Goal: Task Accomplishment & Management: Use online tool/utility

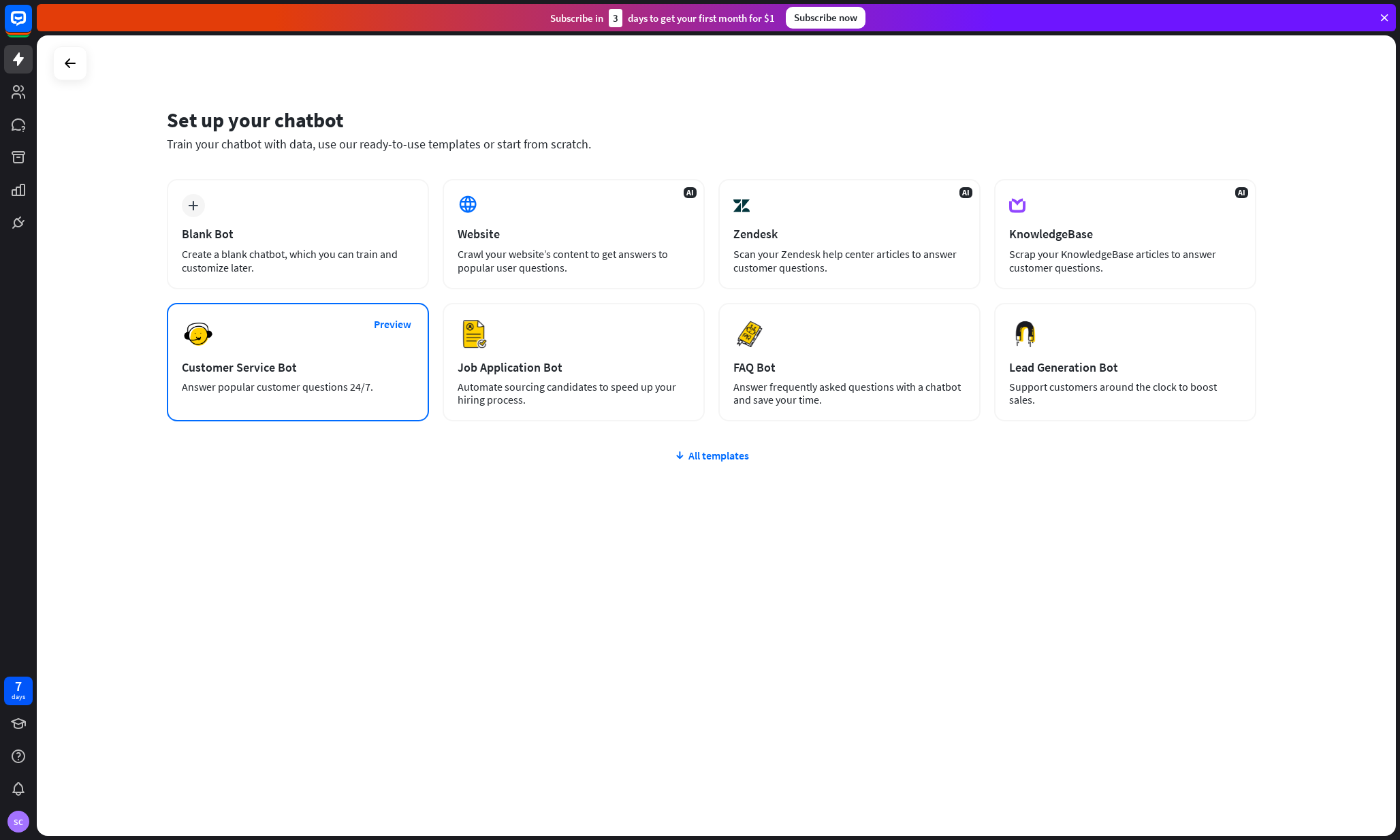
click at [337, 365] on div "Customer Service Bot" at bounding box center [297, 368] width 232 height 16
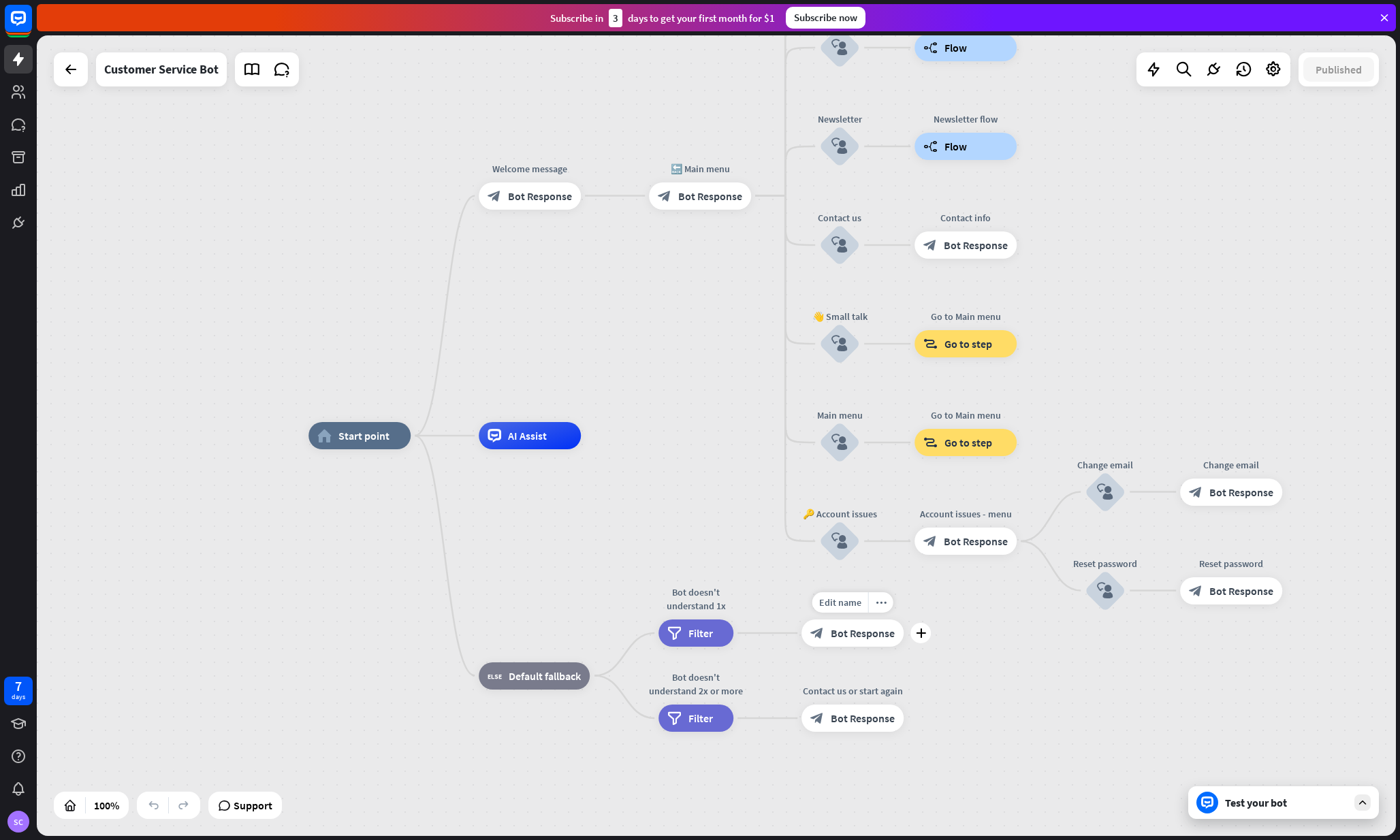
click at [871, 638] on span "Bot Response" at bounding box center [863, 633] width 64 height 13
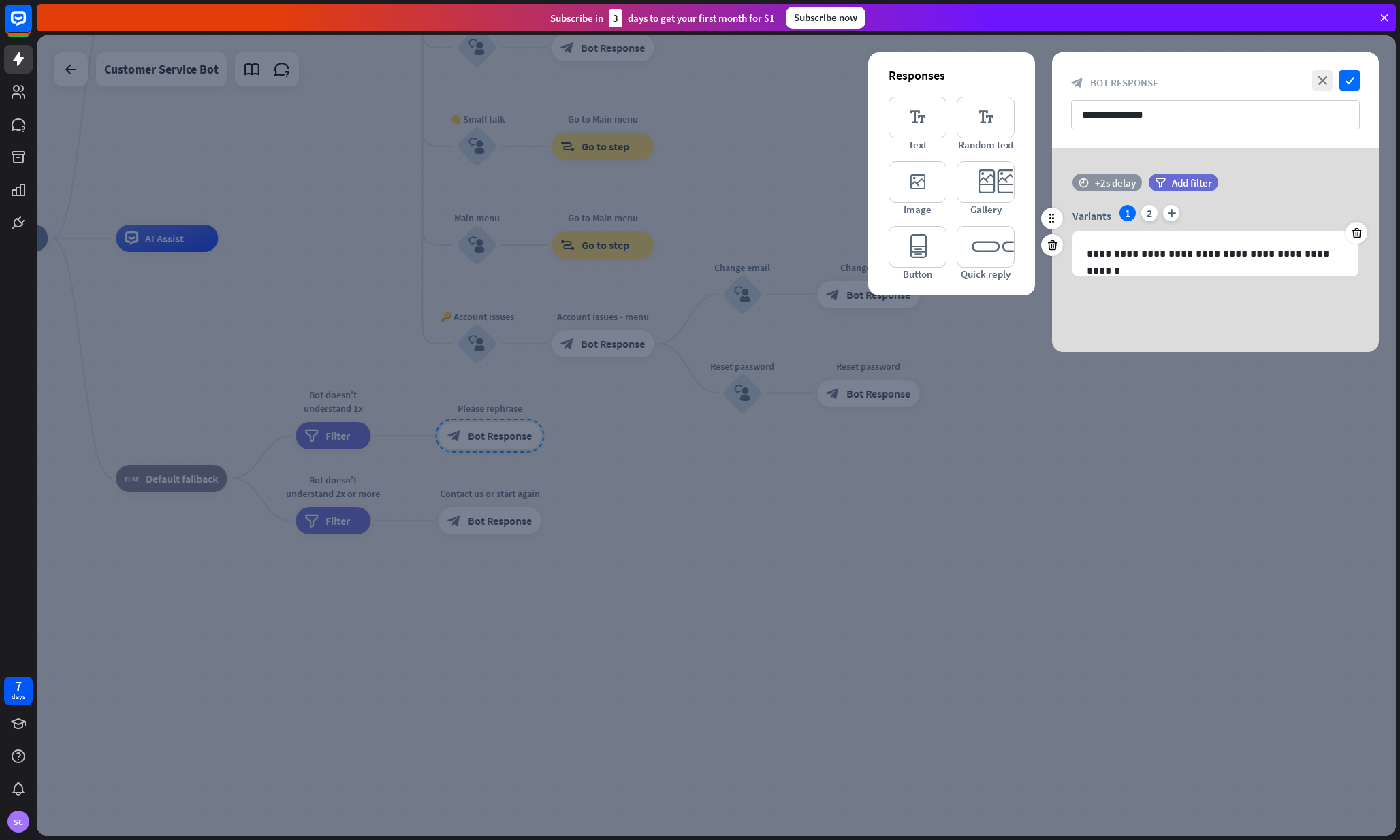
click at [1108, 180] on div "+2s delay" at bounding box center [1115, 182] width 41 height 13
drag, startPoint x: 1118, startPoint y: 181, endPoint x: 1110, endPoint y: 180, distance: 8.1
click at [1110, 180] on div "time +0.1s +2s +10s" at bounding box center [1215, 182] width 286 height 18
drag, startPoint x: 1125, startPoint y: 180, endPoint x: 1148, endPoint y: 181, distance: 23.0
click at [1148, 181] on div "+2s" at bounding box center [1225, 182] width 217 height 13
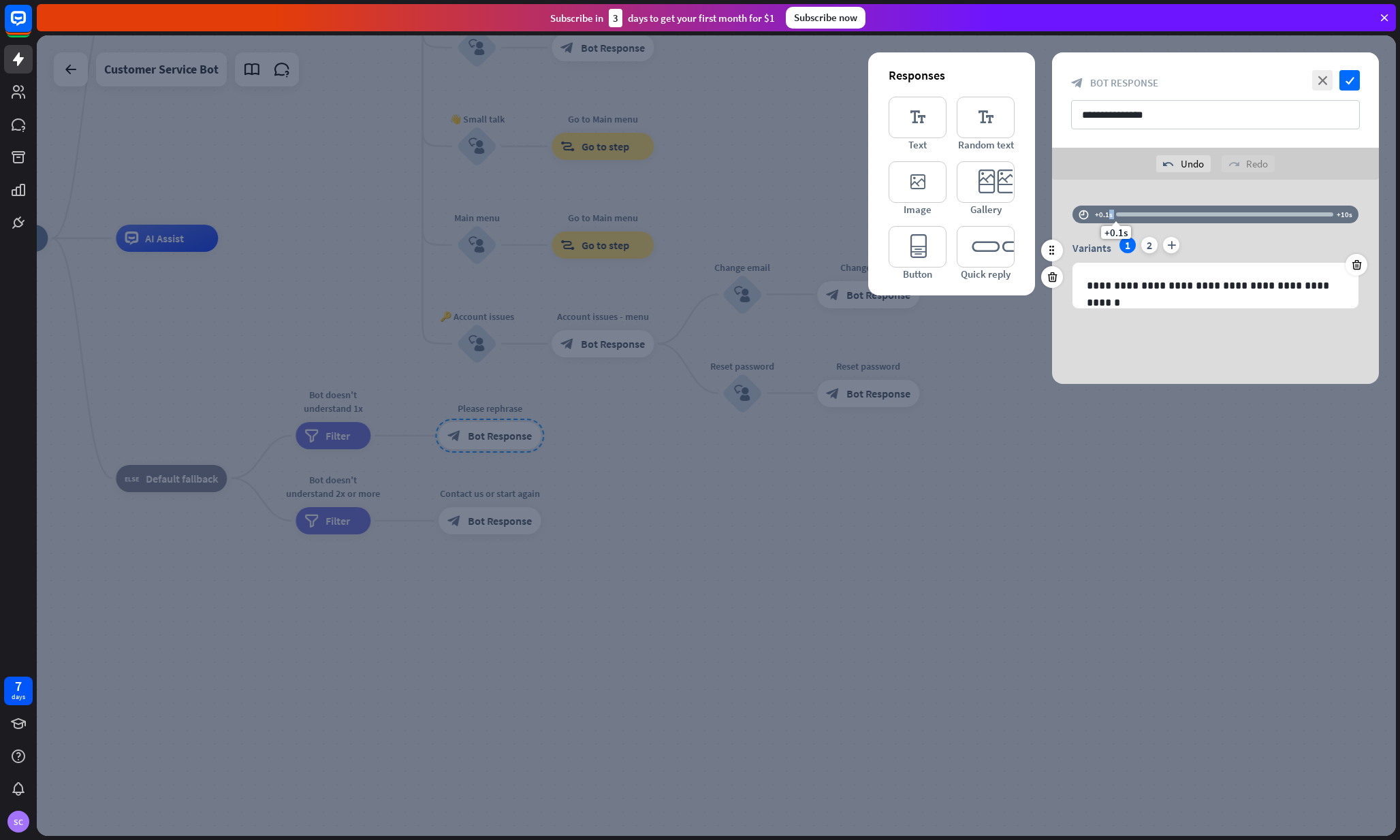
drag, startPoint x: 1146, startPoint y: 215, endPoint x: 1109, endPoint y: 215, distance: 37.0
click at [1109, 215] on div "time +0.1s +0.1s +10s" at bounding box center [1215, 214] width 286 height 18
click at [1321, 78] on icon "close" at bounding box center [1322, 81] width 20 height 20
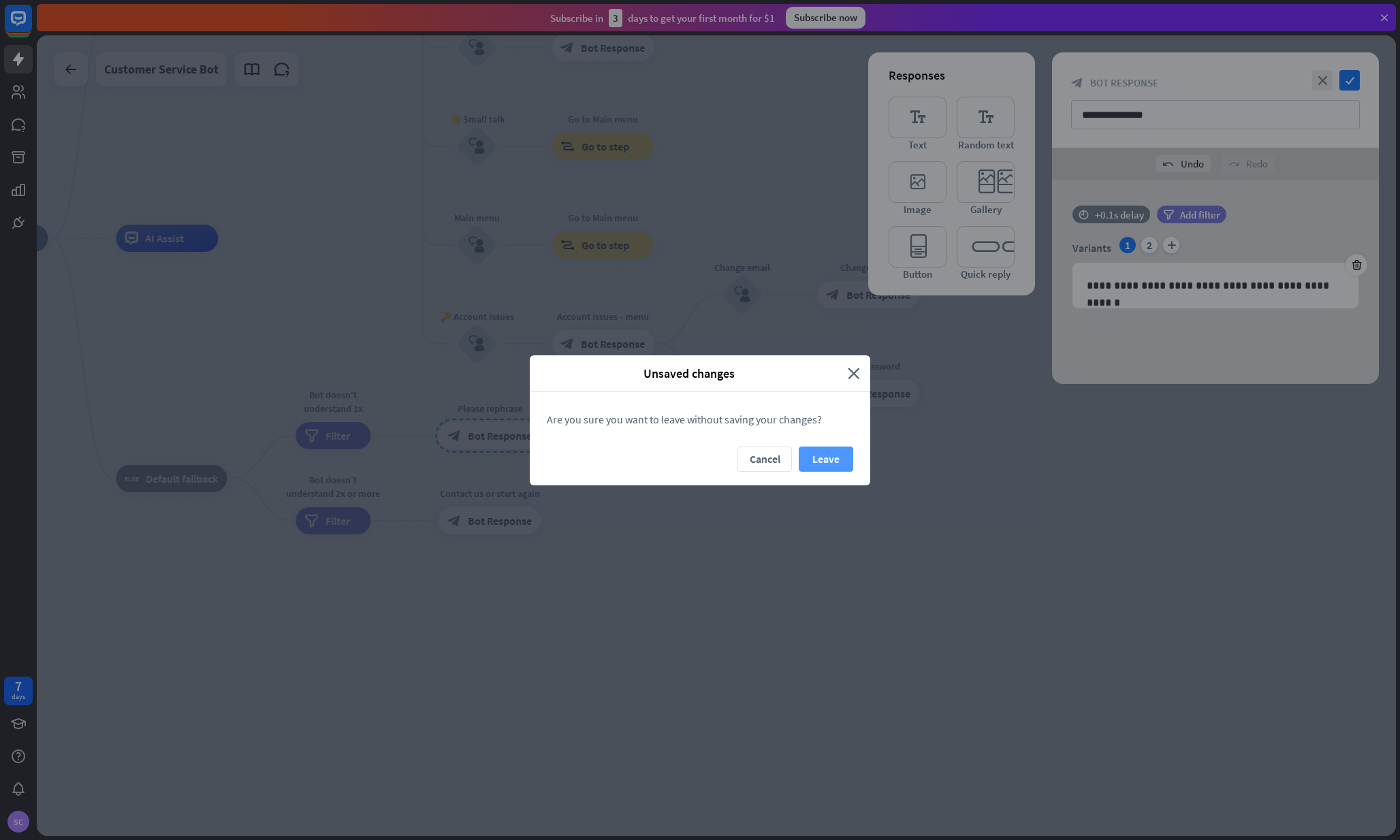
click at [826, 460] on button "Leave" at bounding box center [826, 459] width 55 height 25
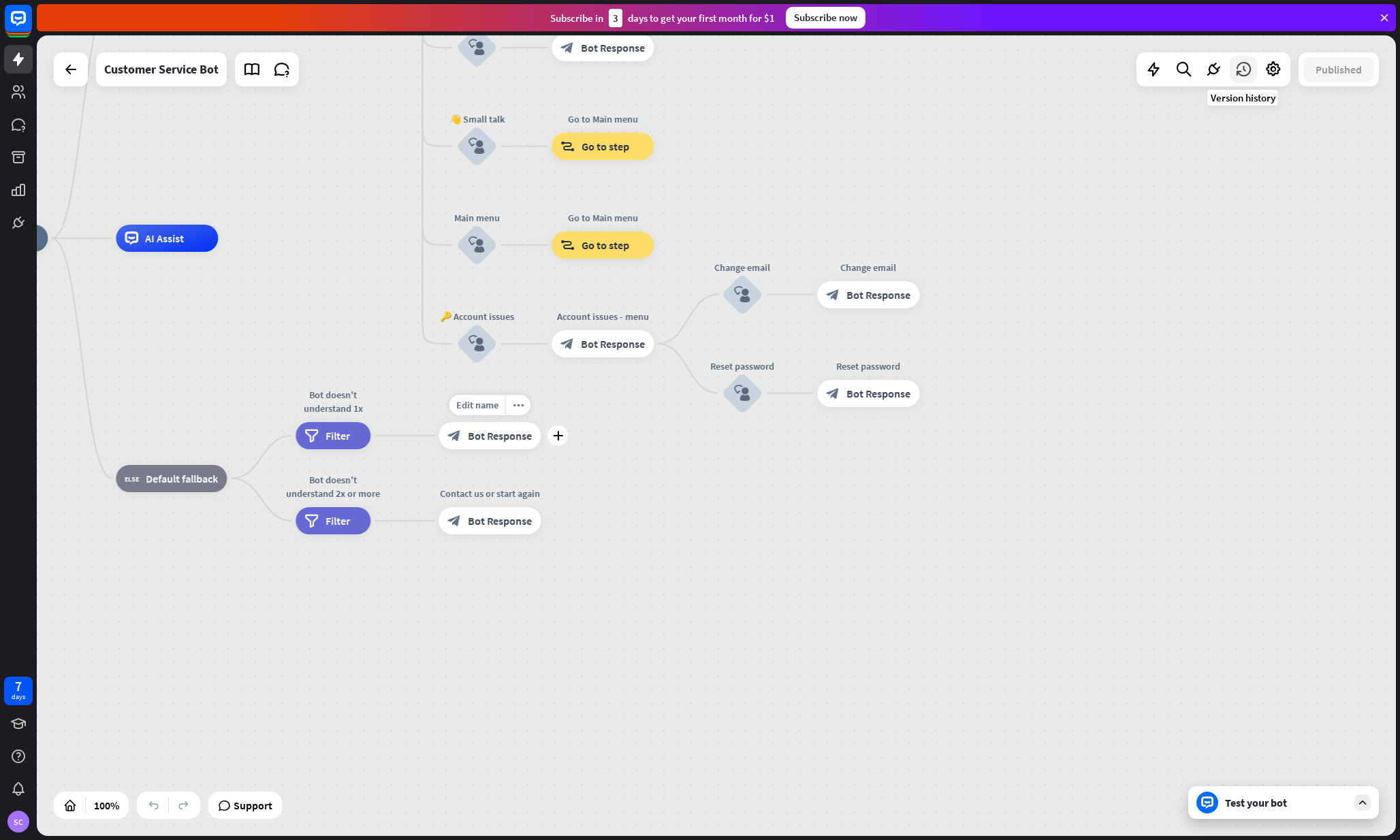
click at [1242, 73] on icon at bounding box center [1243, 69] width 18 height 18
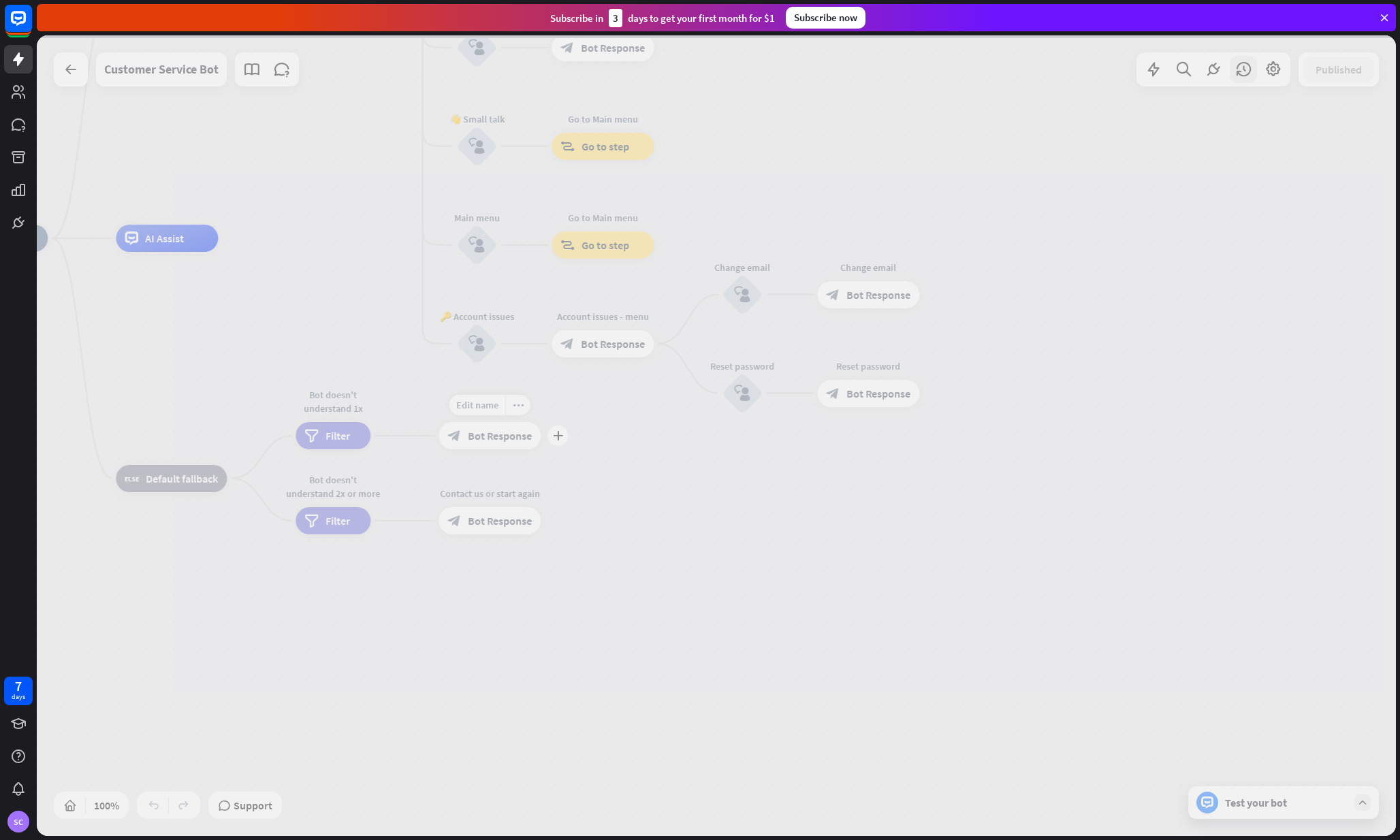
click at [1211, 71] on div at bounding box center [716, 436] width 1359 height 801
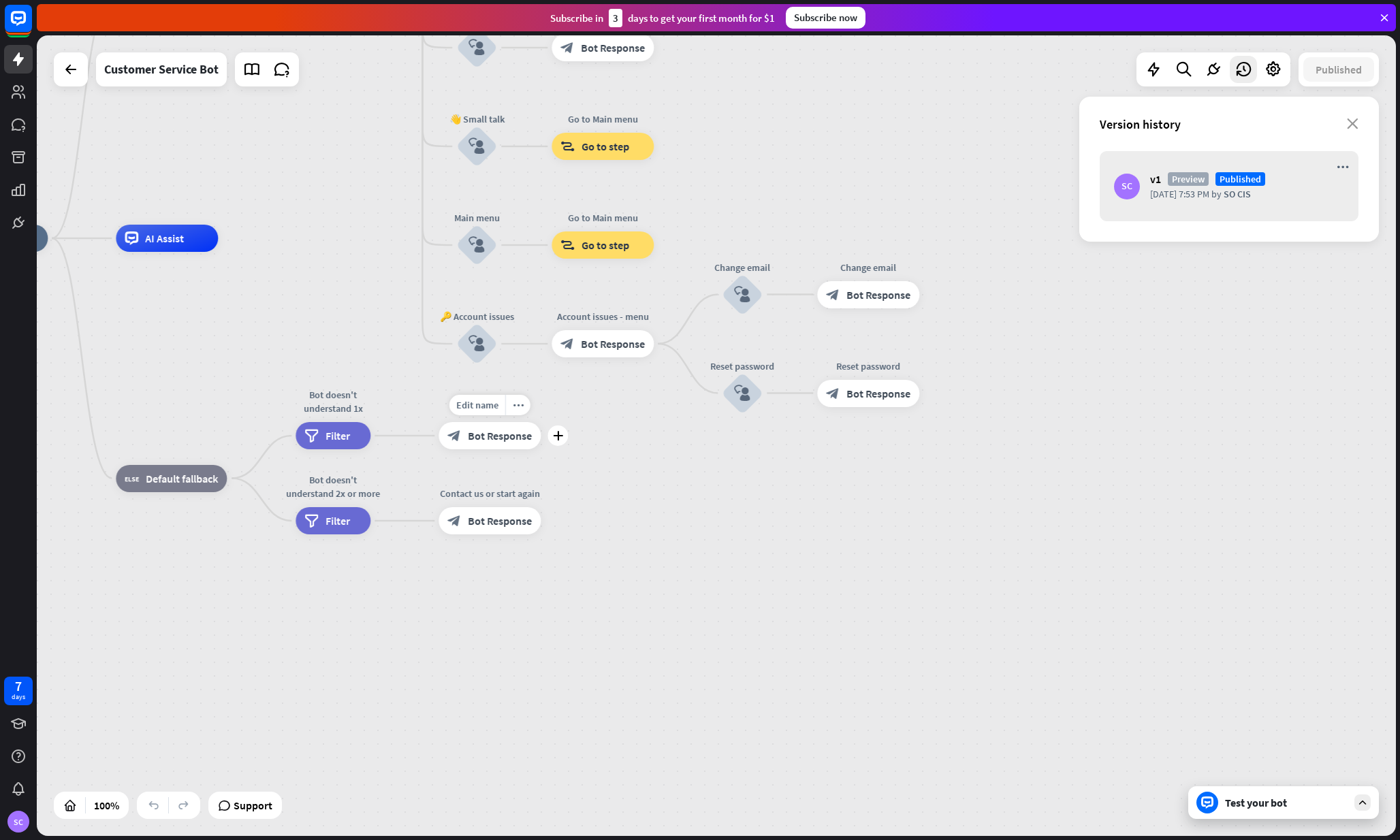
click at [1211, 71] on icon at bounding box center [1213, 69] width 18 height 18
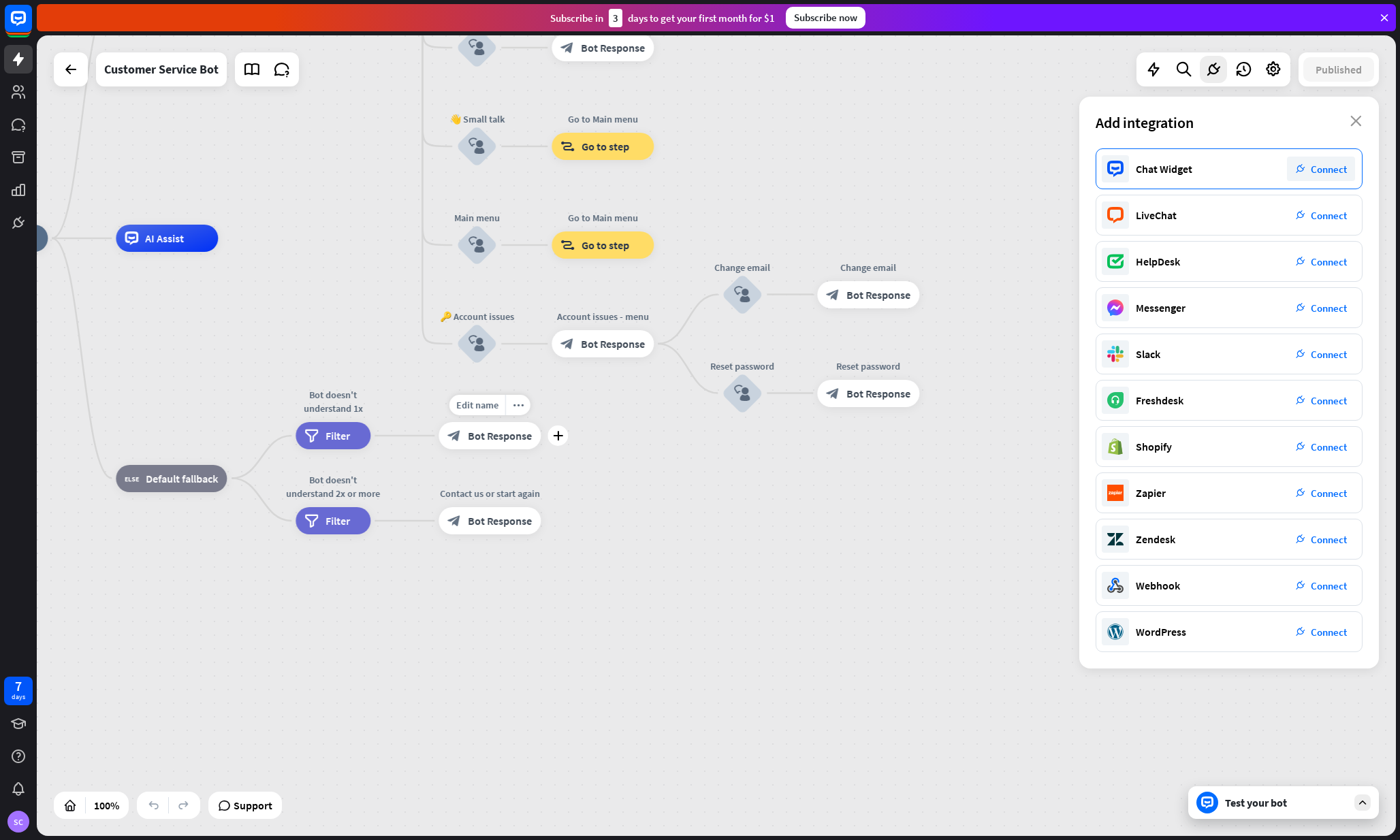
click at [1326, 169] on span "Connect" at bounding box center [1329, 169] width 36 height 13
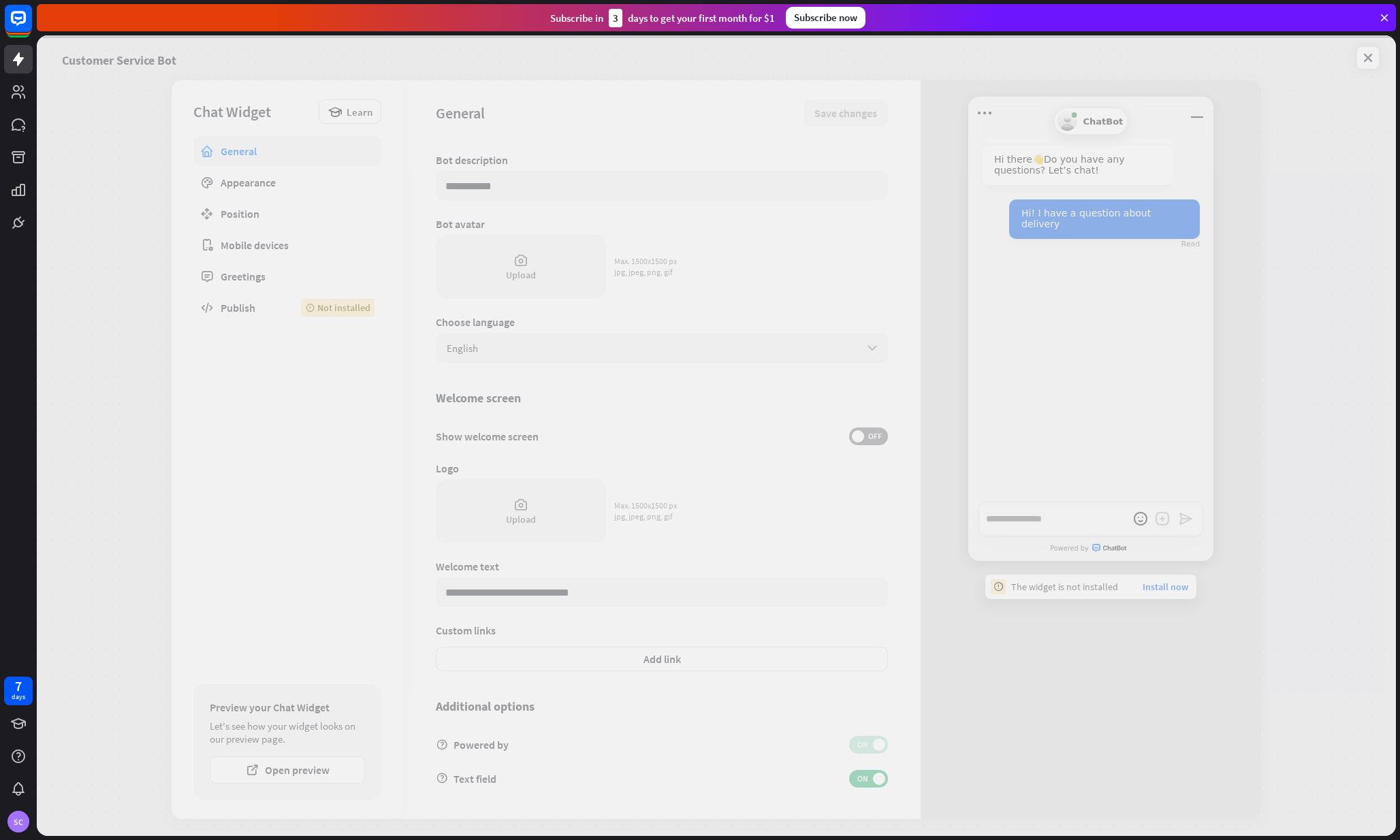
scroll to position [56, 0]
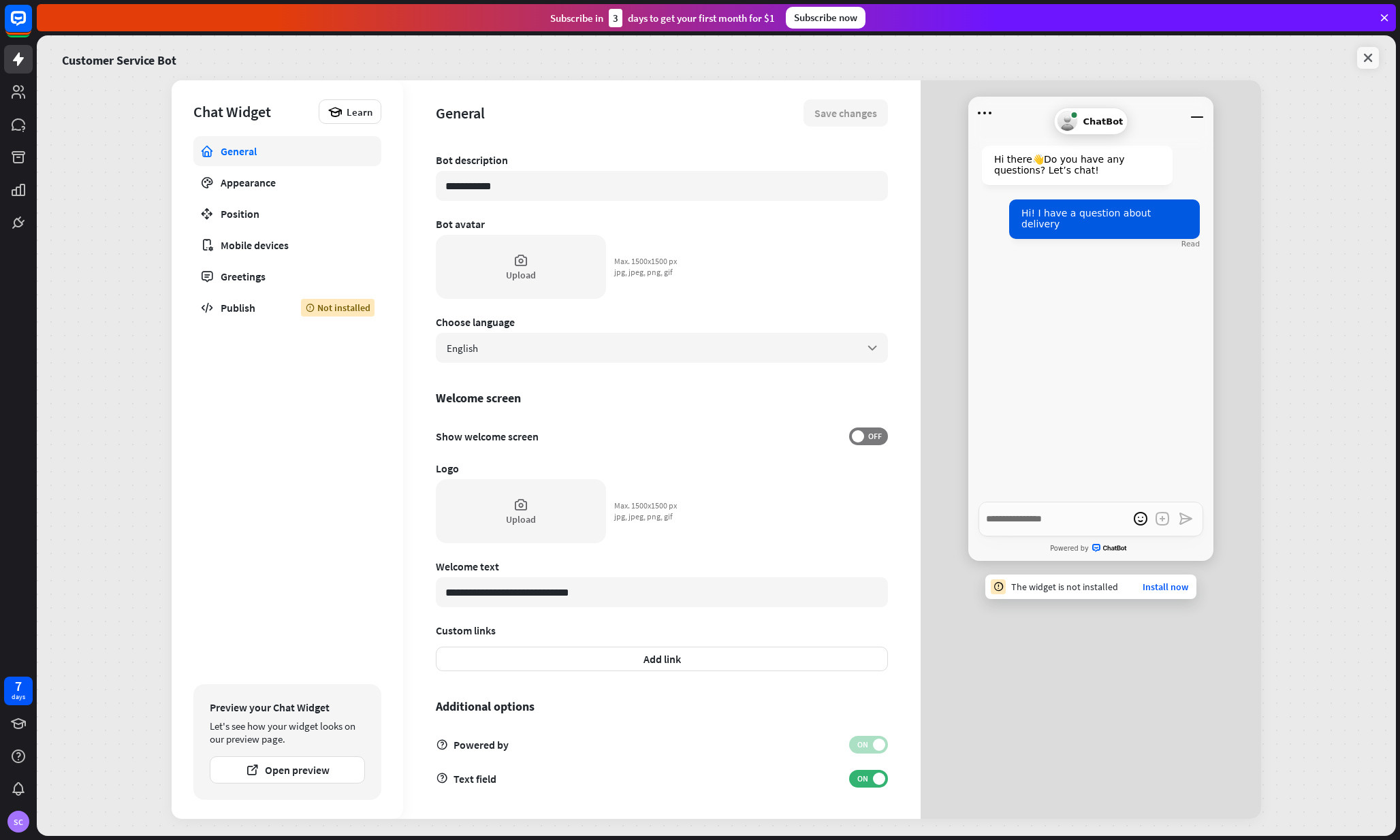
click at [1366, 58] on icon at bounding box center [1367, 57] width 13 height 13
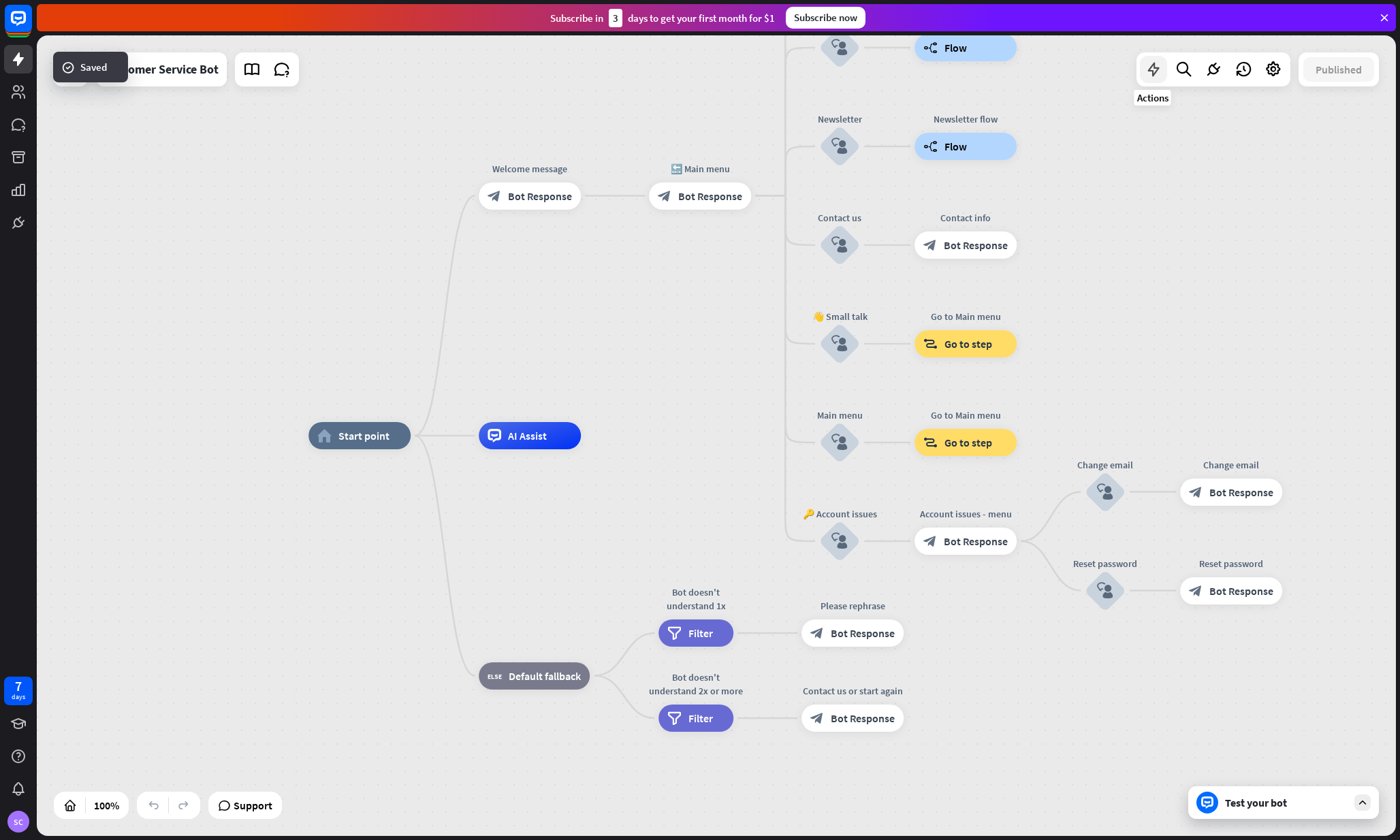
click at [1154, 71] on icon at bounding box center [1153, 69] width 18 height 18
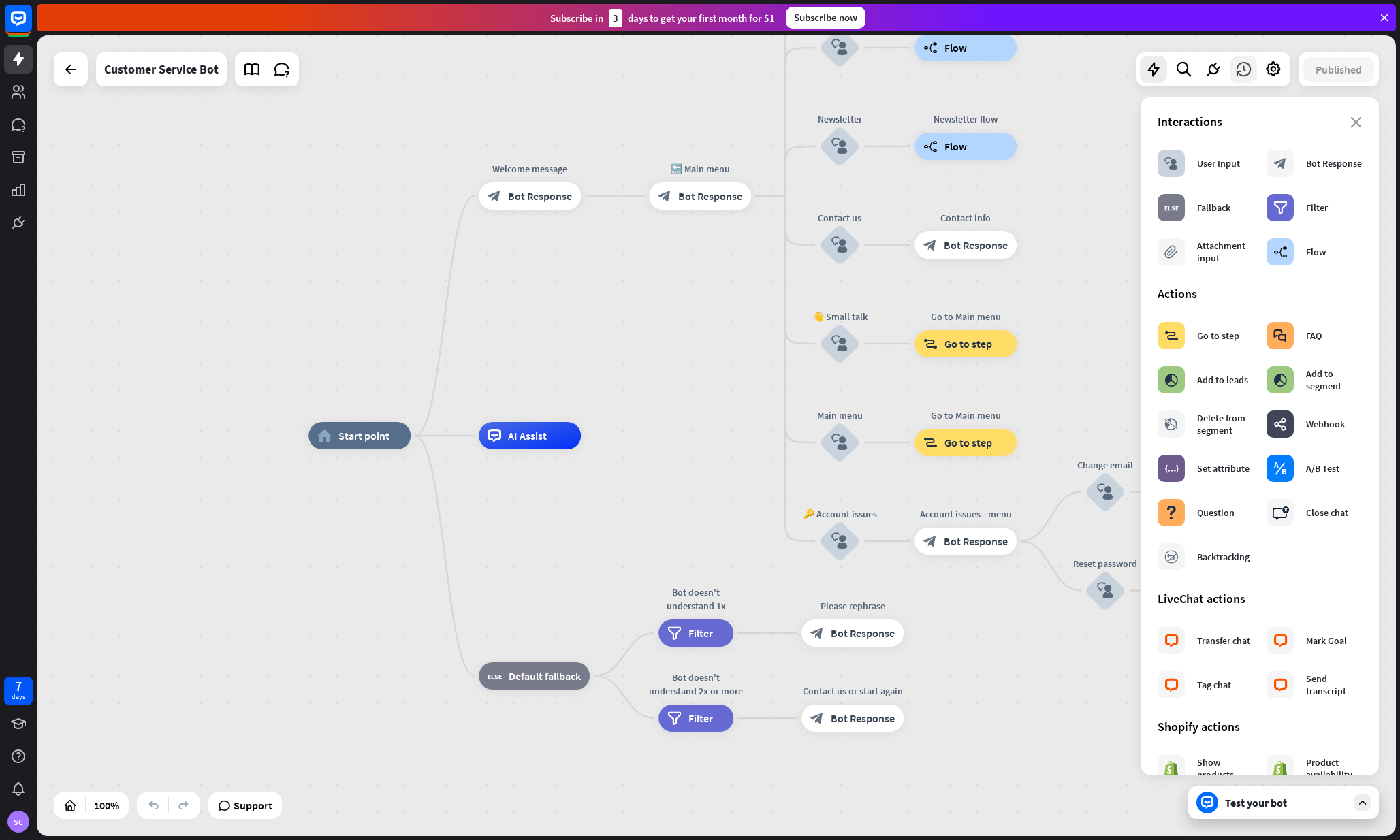
click at [1237, 70] on icon at bounding box center [1243, 69] width 18 height 18
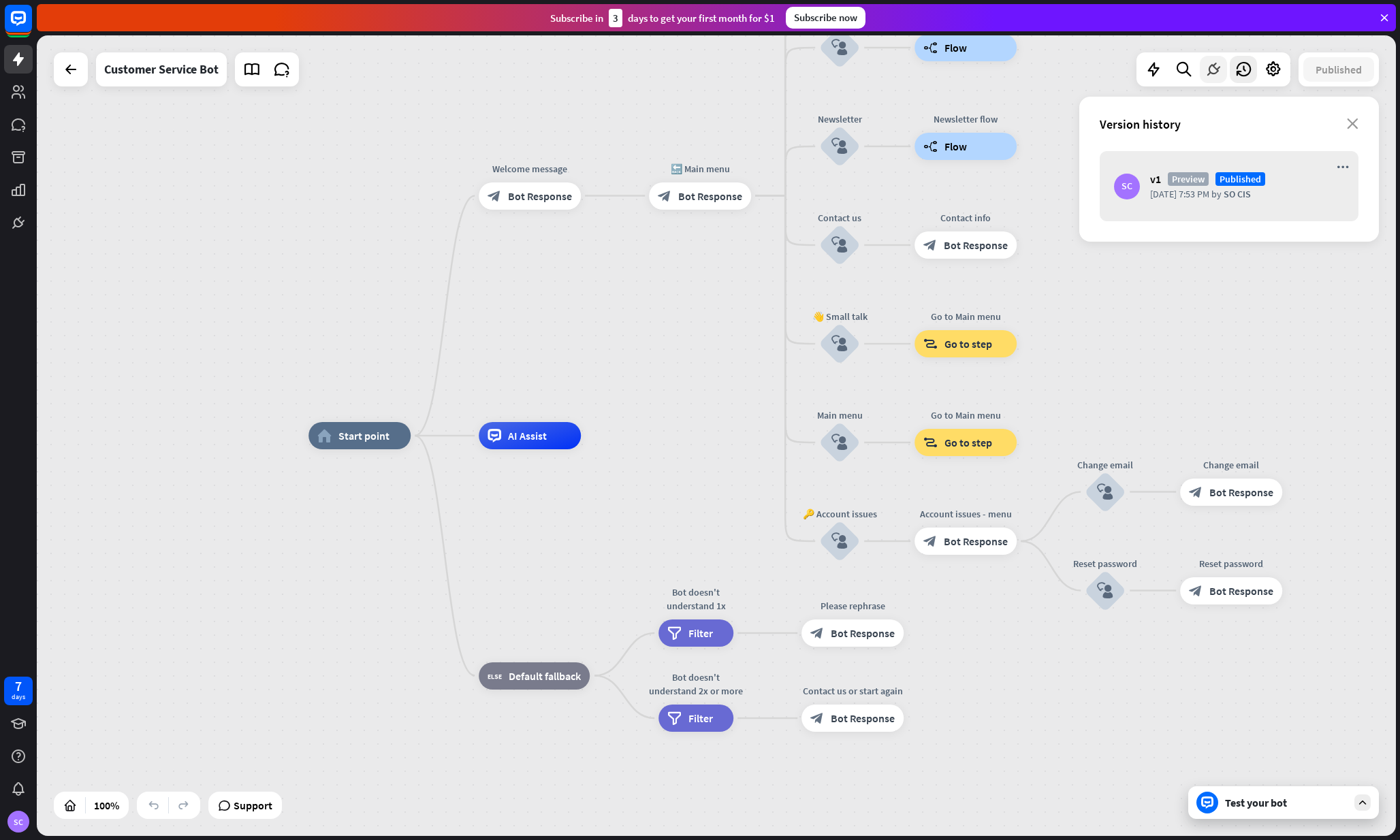
click at [1215, 70] on icon at bounding box center [1213, 69] width 18 height 18
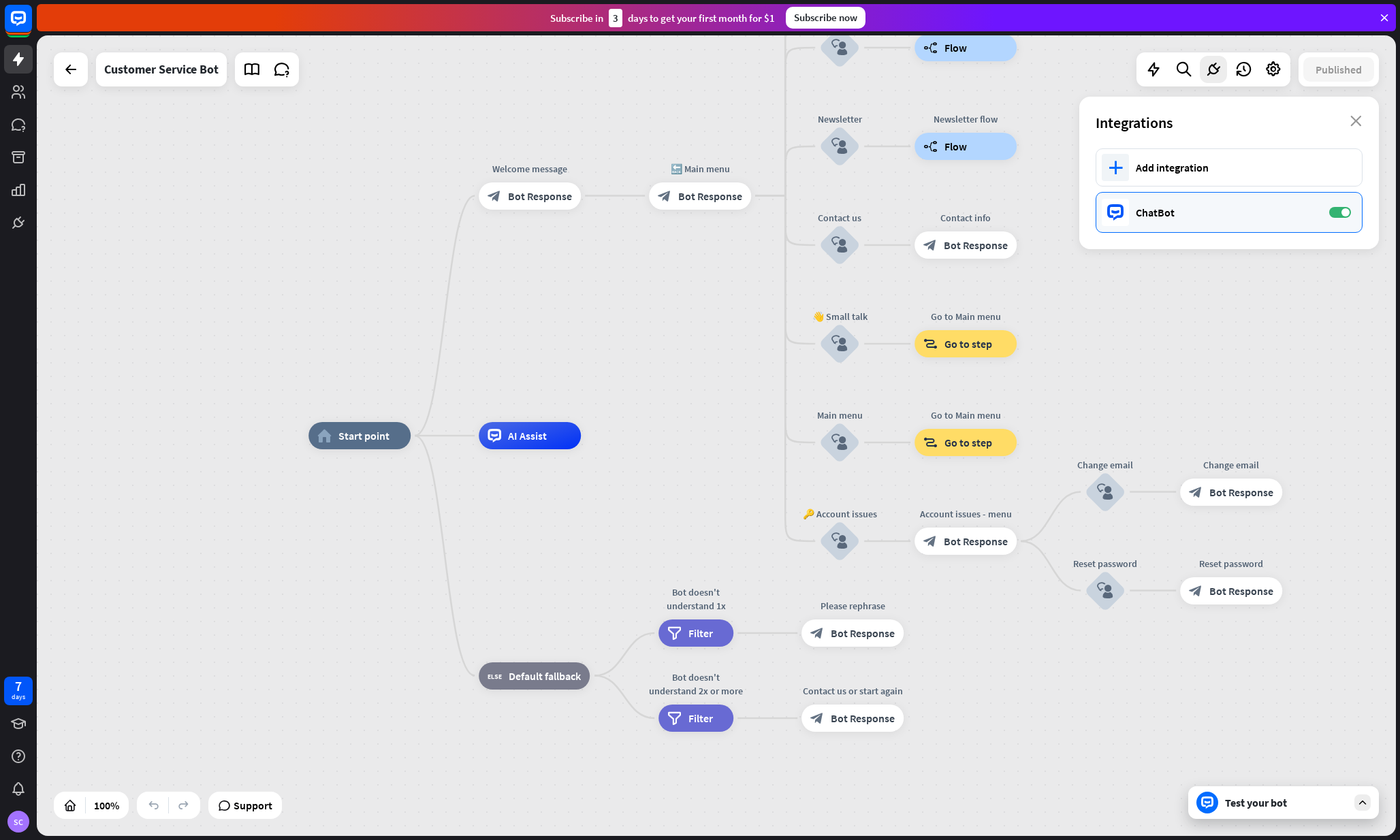
click at [1225, 218] on div "ChatBot" at bounding box center [1226, 212] width 180 height 13
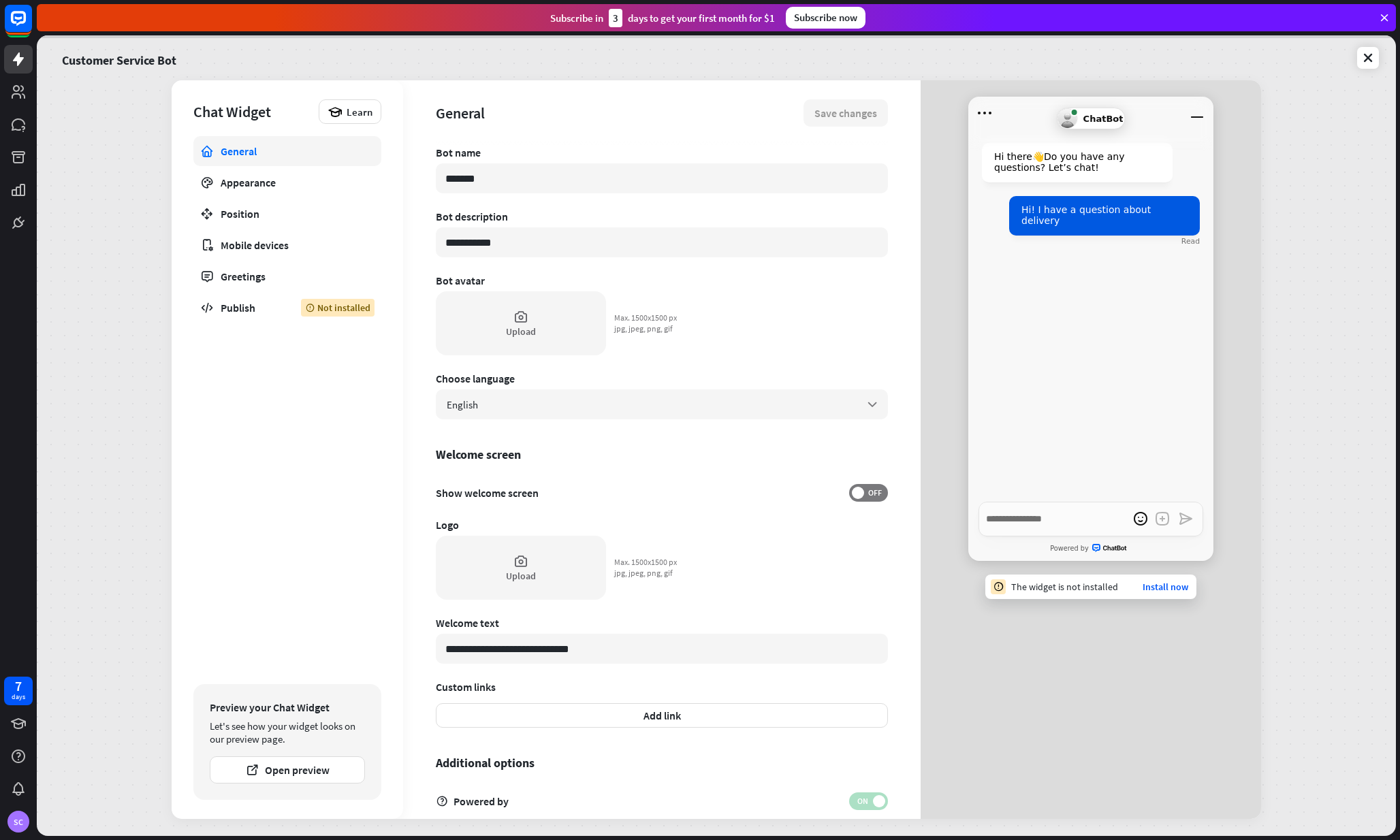
type textarea "*"
click at [1363, 51] on icon at bounding box center [1367, 57] width 13 height 13
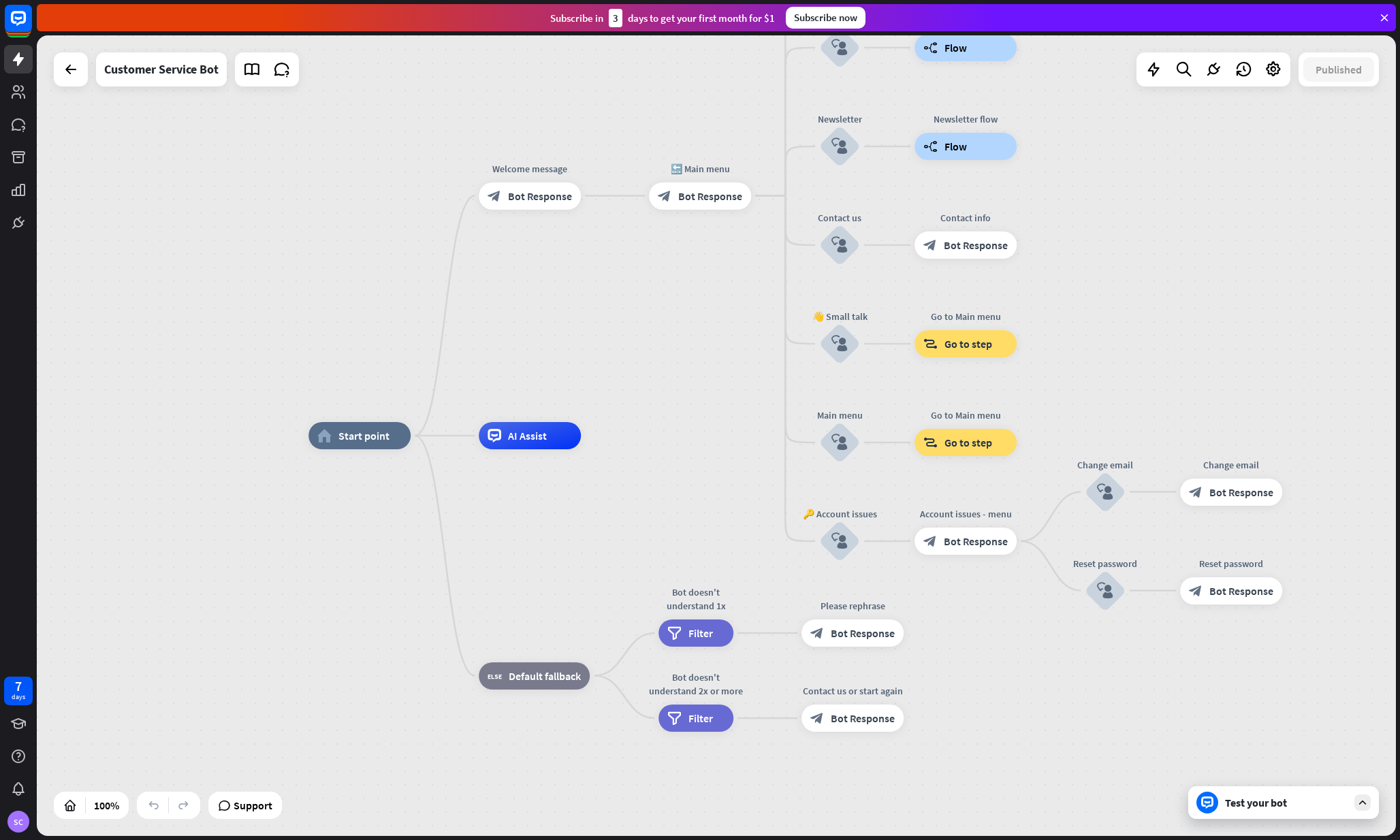
click at [1245, 802] on div "Test your bot" at bounding box center [1286, 802] width 123 height 13
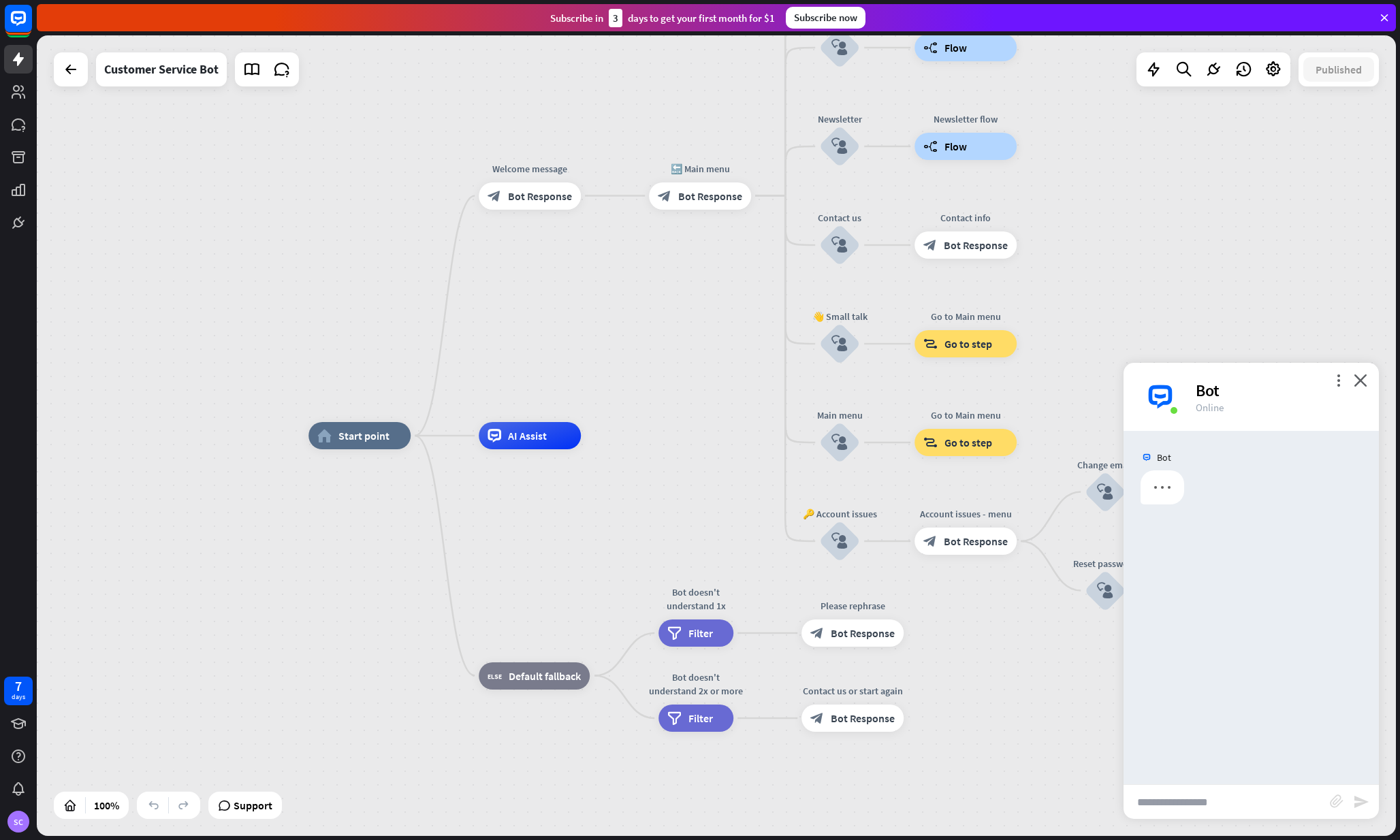
click at [1213, 801] on input "text" at bounding box center [1226, 802] width 206 height 34
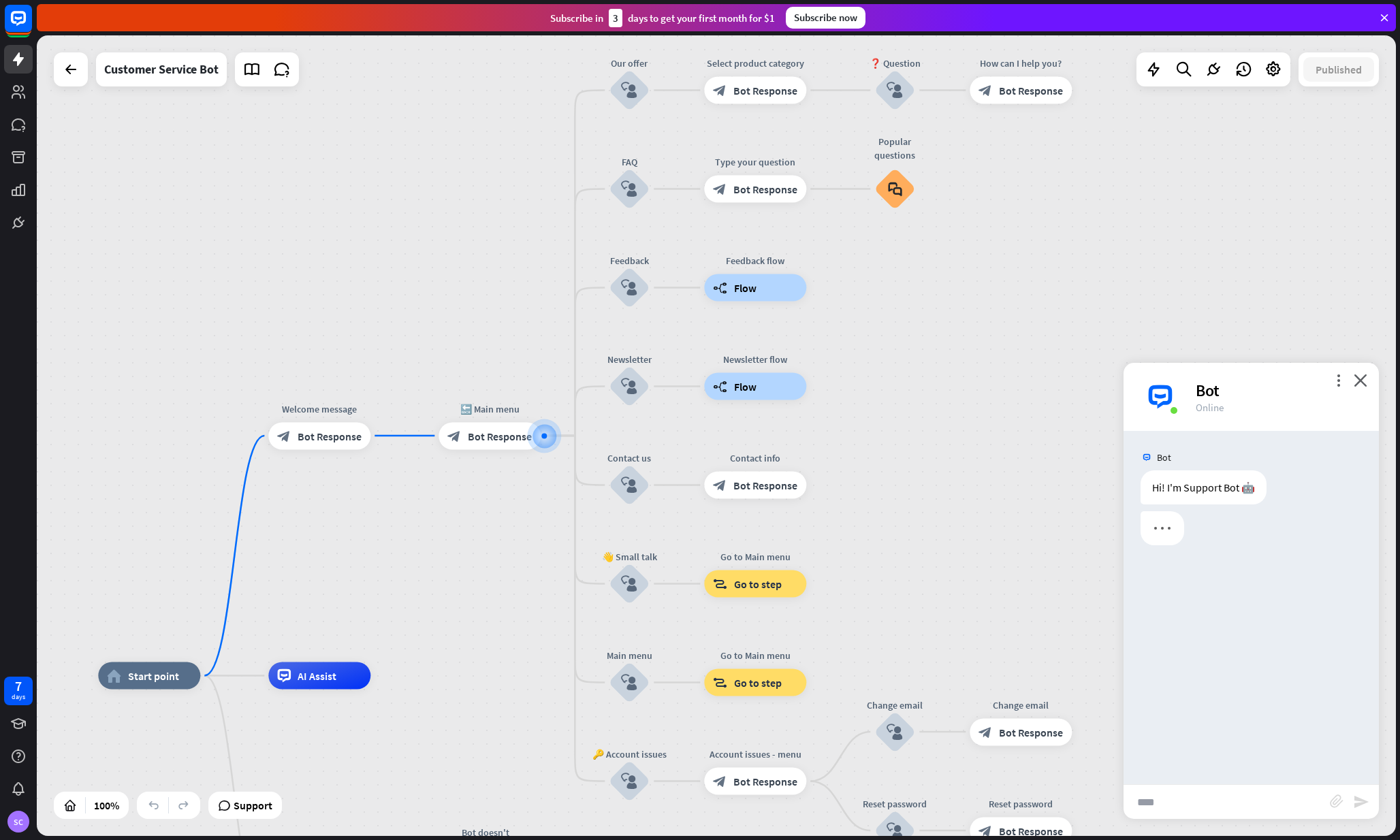
type input "*****"
